Goal: Book appointment/travel/reservation

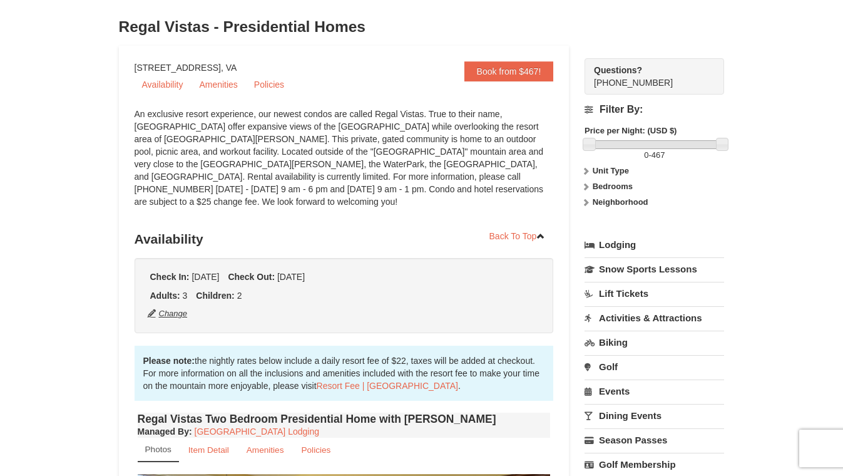
scroll to position [64, 0]
click at [173, 307] on button "Change" at bounding box center [167, 314] width 41 height 14
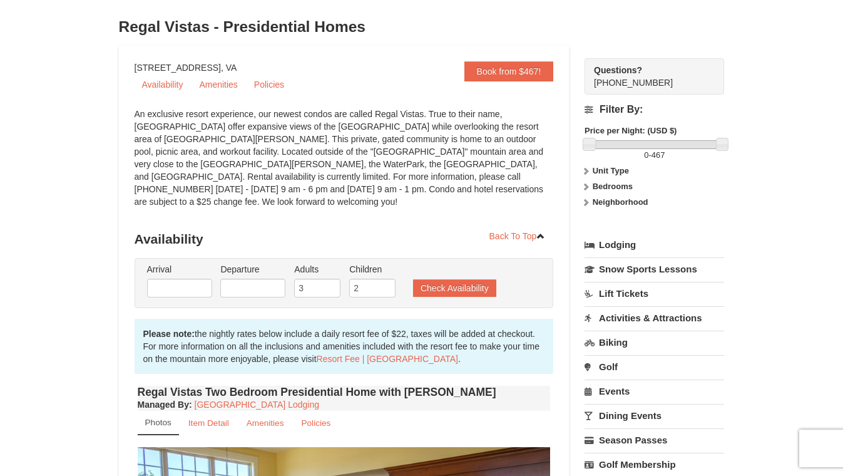
type input "[DATE]"
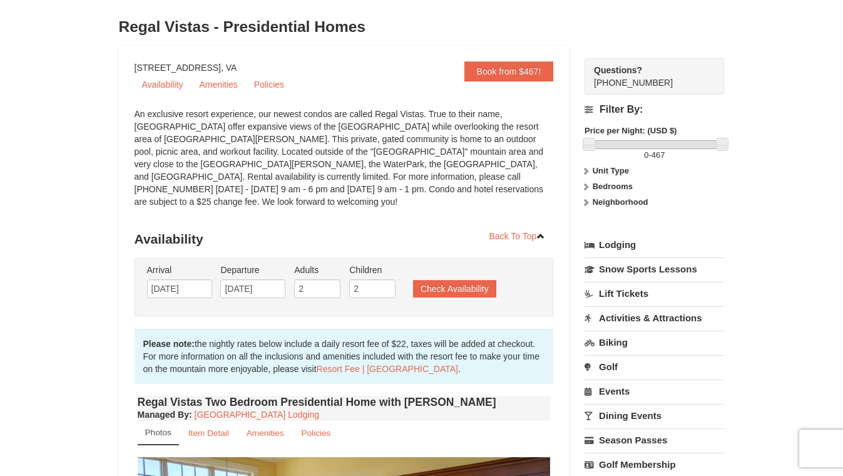
type input "2"
click at [331, 280] on input "2" at bounding box center [317, 288] width 46 height 19
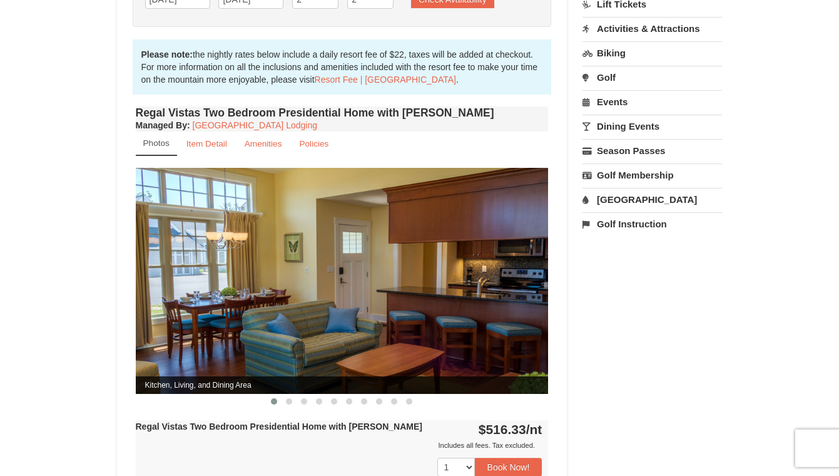
scroll to position [116, 0]
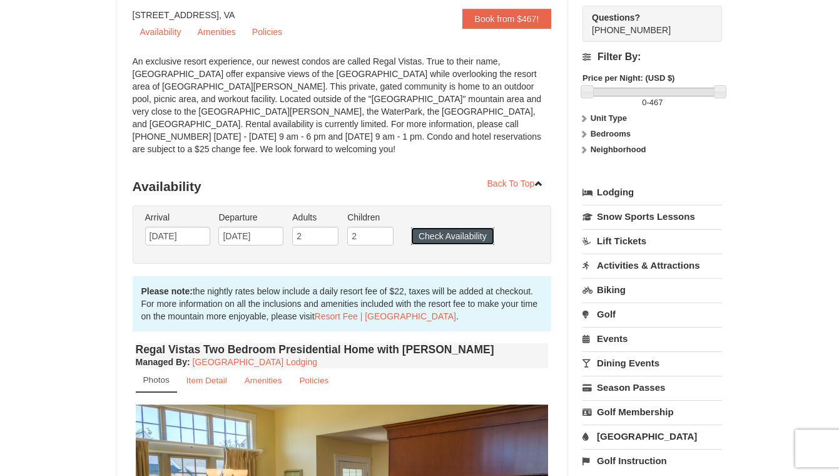
click at [453, 227] on button "Check Availability" at bounding box center [452, 236] width 83 height 18
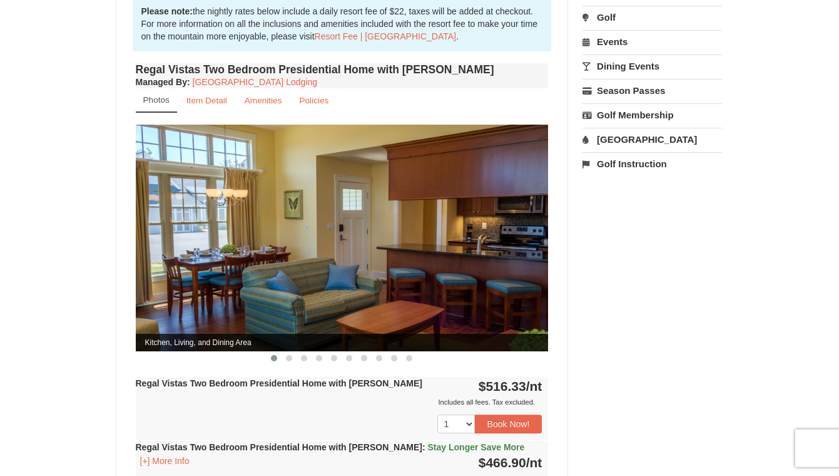
scroll to position [523, 0]
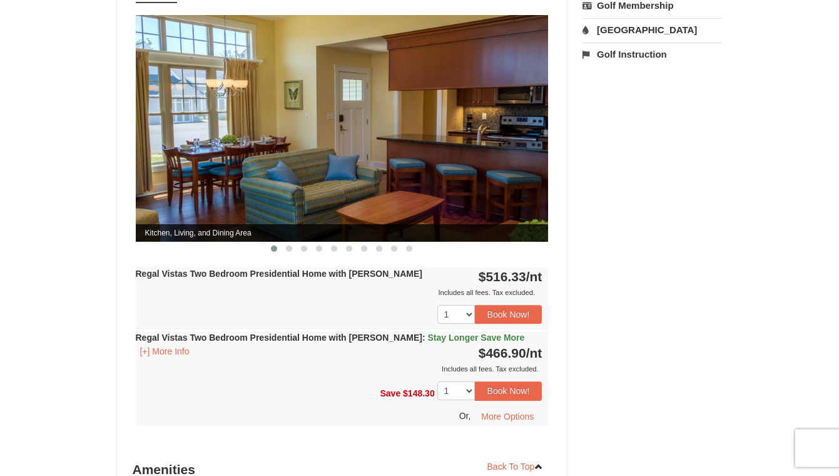
drag, startPoint x: 834, startPoint y: 85, endPoint x: 825, endPoint y: 255, distance: 169.9
click at [825, 255] on div "× Regal Vistas - Presidential Homes Book from $467! [STREET_ADDRESS], VA Availa…" at bounding box center [419, 125] width 839 height 1209
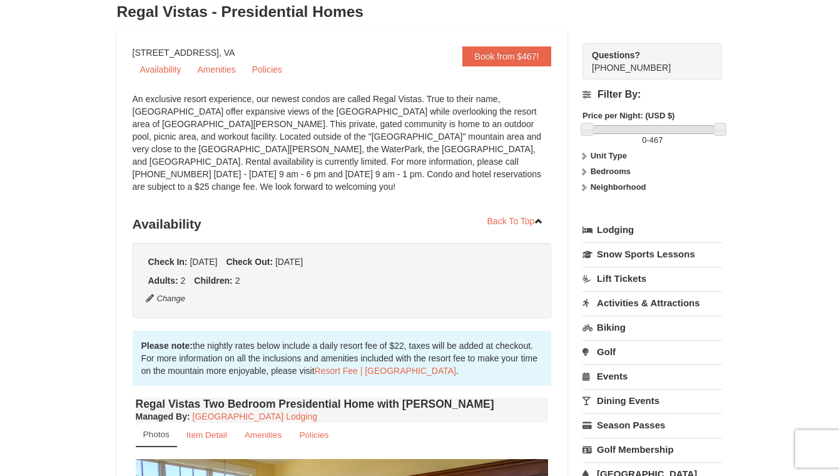
scroll to position [91, 0]
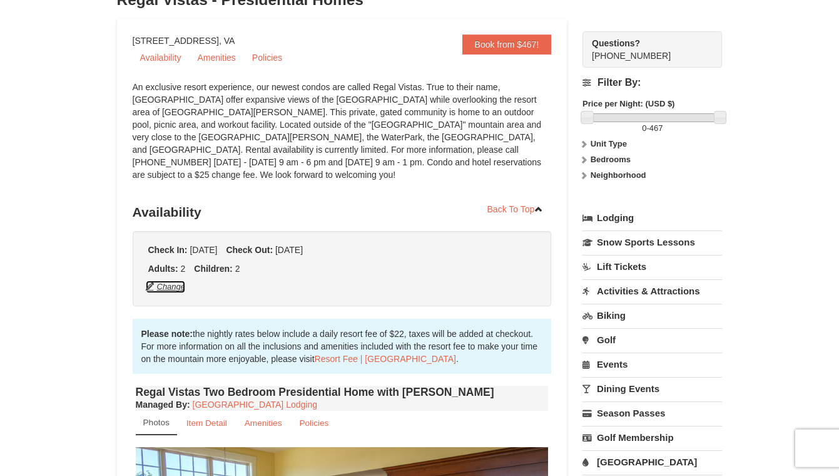
click at [174, 280] on button "Change" at bounding box center [165, 287] width 41 height 14
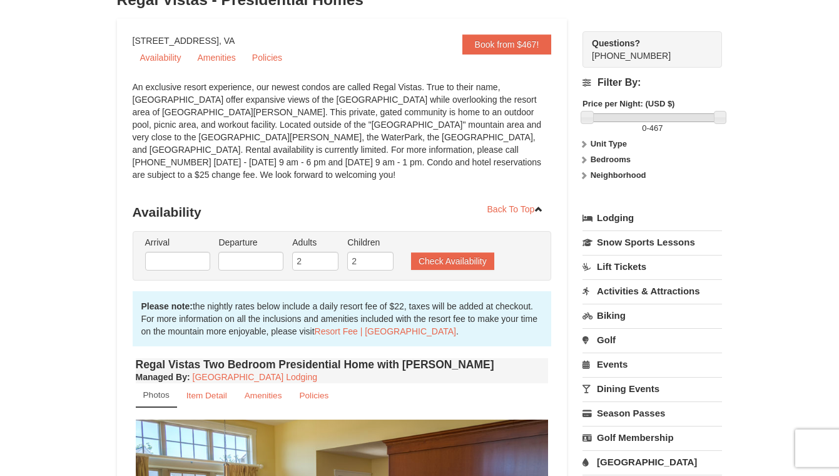
type input "[DATE]"
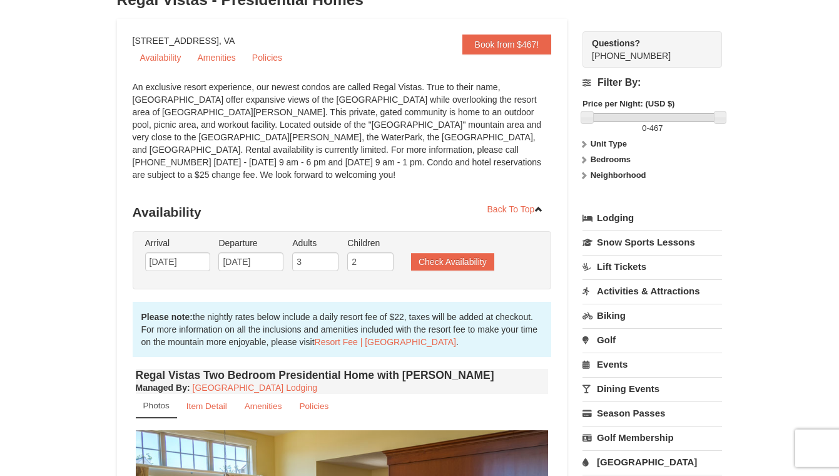
type input "3"
click at [329, 252] on input "3" at bounding box center [315, 261] width 46 height 19
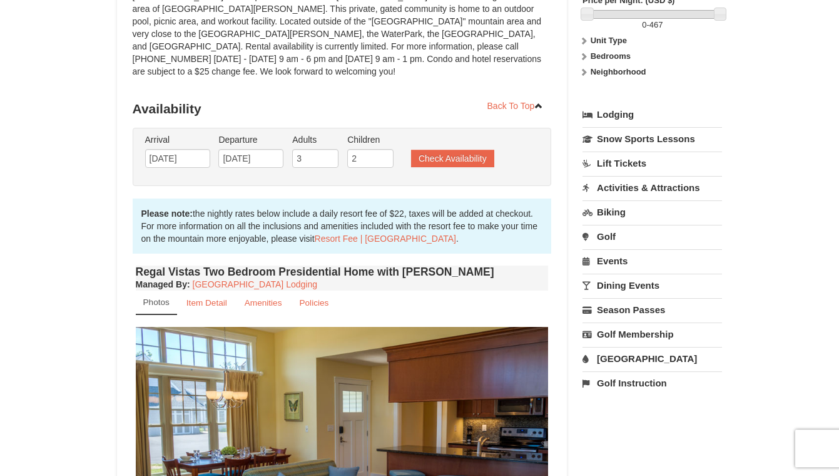
scroll to position [192, 0]
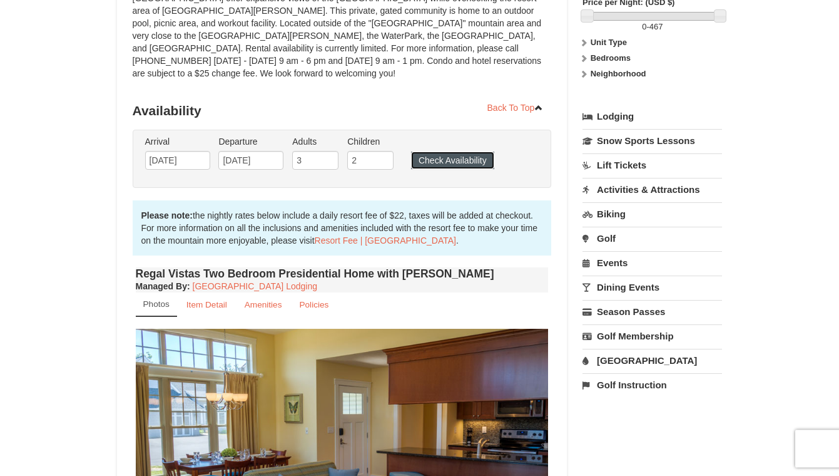
click at [473, 151] on button "Check Availability" at bounding box center [452, 160] width 83 height 18
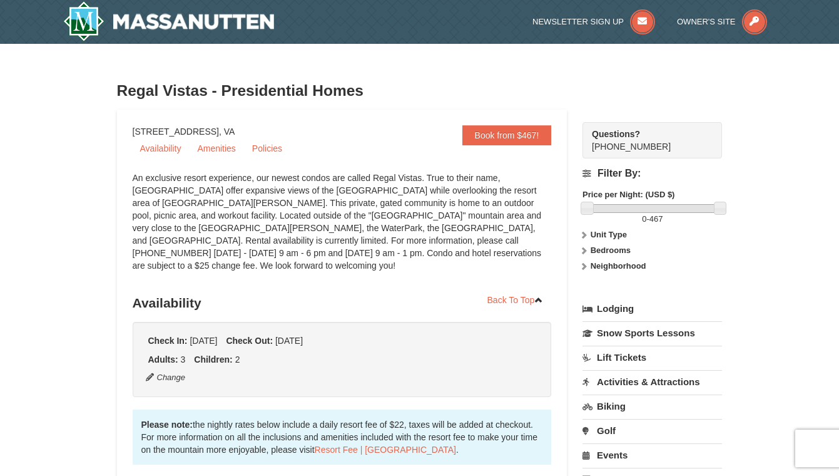
scroll to position [64, 0]
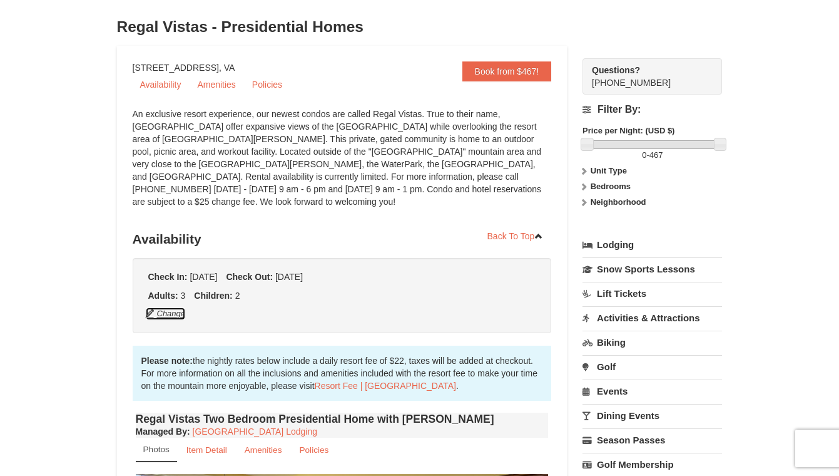
click at [175, 307] on button "Change" at bounding box center [165, 314] width 41 height 14
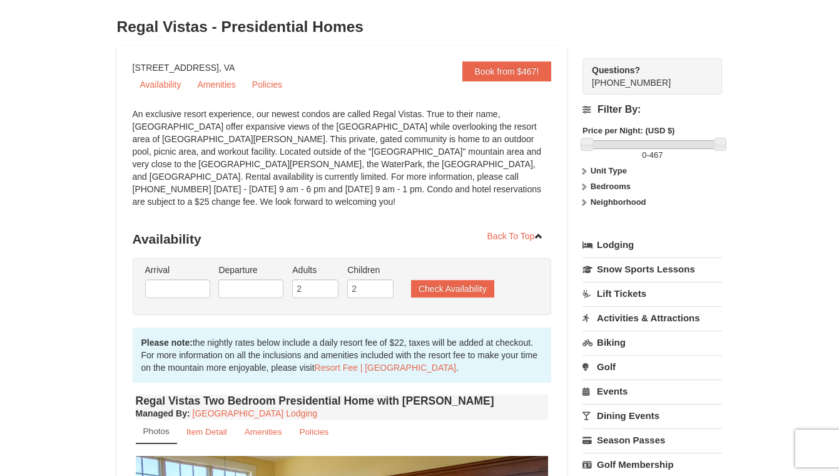
type input "[DATE]"
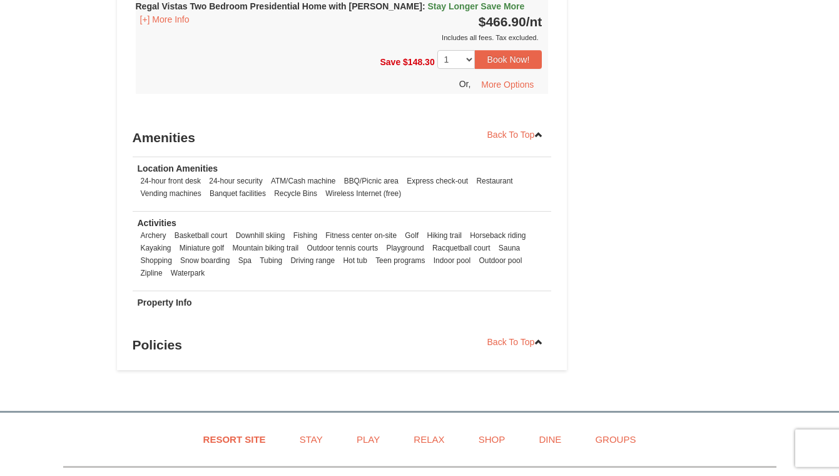
scroll to position [933, 0]
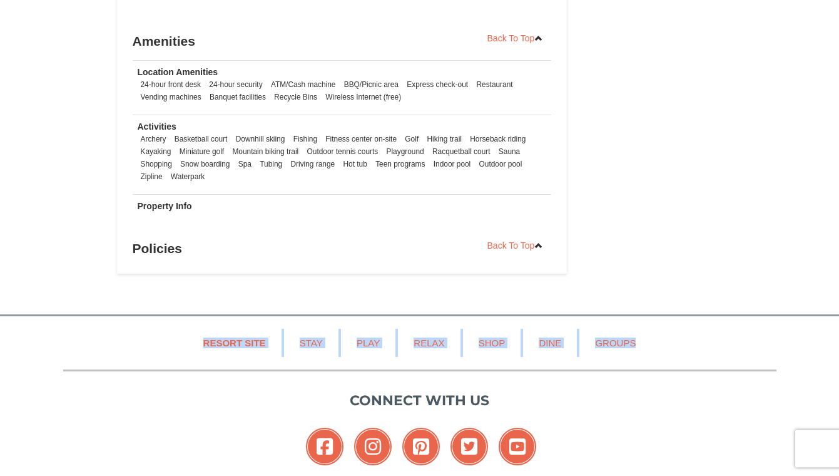
drag, startPoint x: 837, startPoint y: 140, endPoint x: 807, endPoint y: 161, distance: 36.5
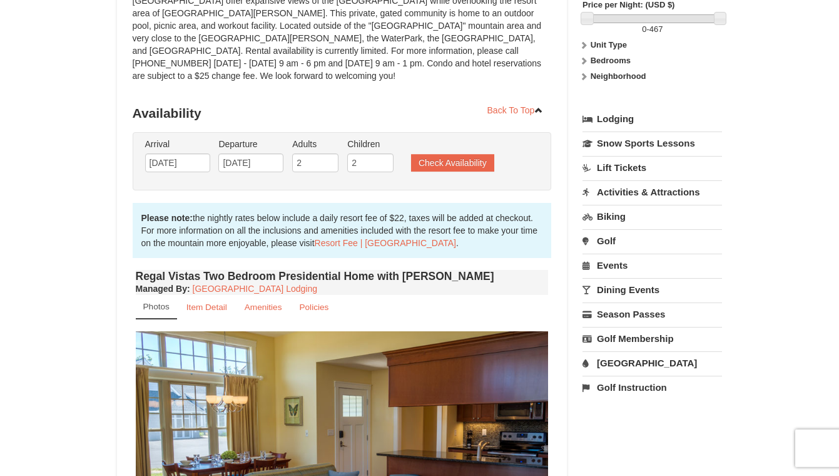
scroll to position [104, 0]
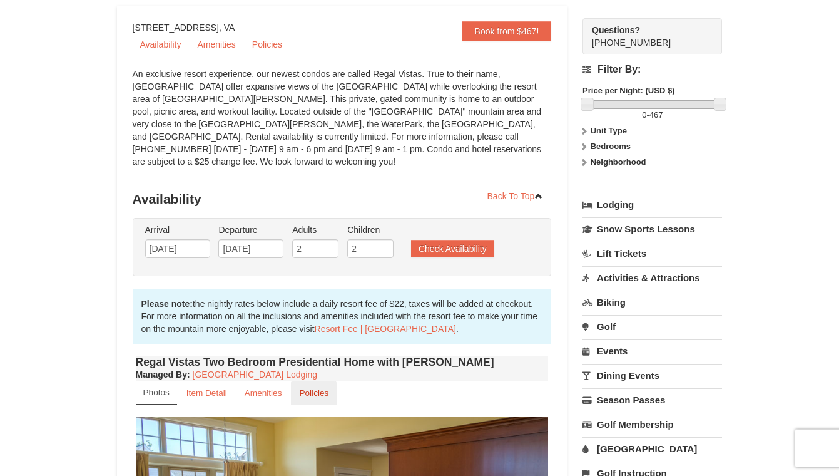
click at [331, 381] on link "Policies" at bounding box center [314, 393] width 46 height 24
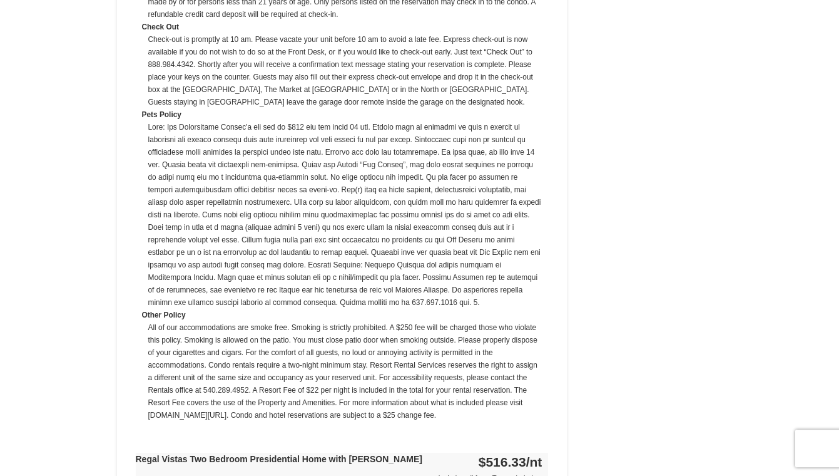
scroll to position [852, 0]
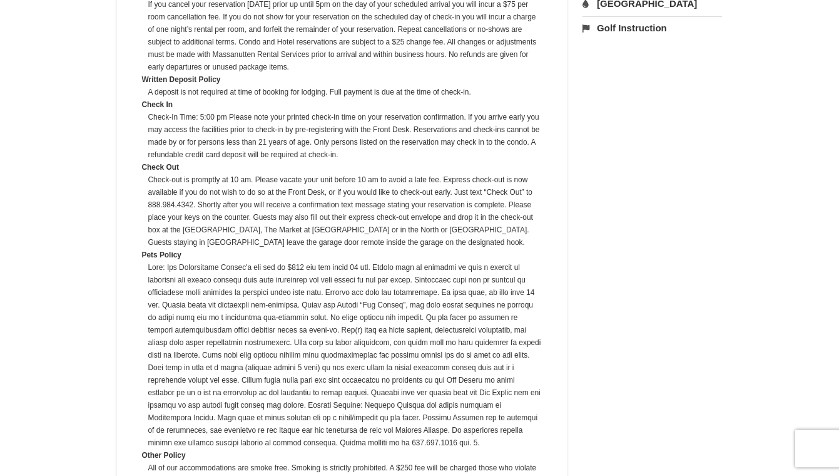
drag, startPoint x: 809, startPoint y: 264, endPoint x: 811, endPoint y: -60, distance: 324.3
click at [811, 0] on html "Browser Not Supported We notice you are using a browser which will not provide …" at bounding box center [419, 409] width 839 height 1917
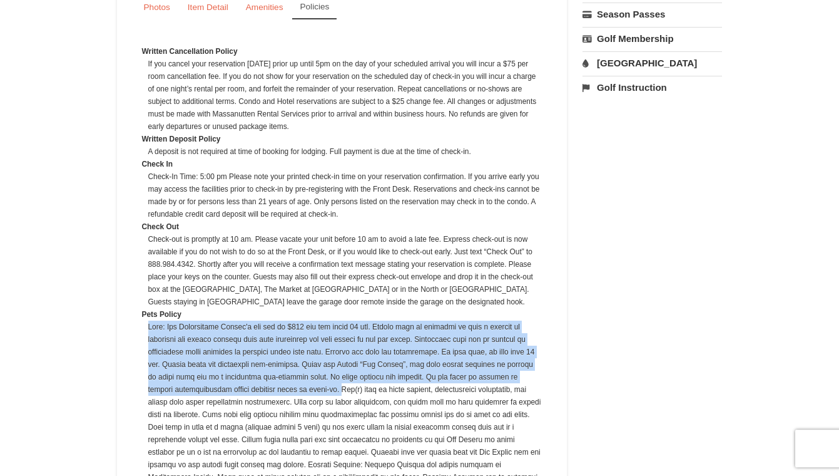
drag, startPoint x: 150, startPoint y: 310, endPoint x: 319, endPoint y: 369, distance: 179.3
click at [319, 375] on dd at bounding box center [345, 414] width 394 height 188
copy dd "Pets: The Massanutten Resort's pet fee is $225 per dog under 70 lbs. Guests wil…"
